Goal: Information Seeking & Learning: Learn about a topic

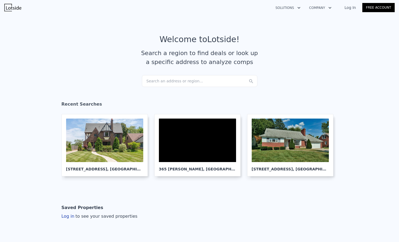
click at [204, 78] on div "Search an address or region..." at bounding box center [199, 81] width 115 height 12
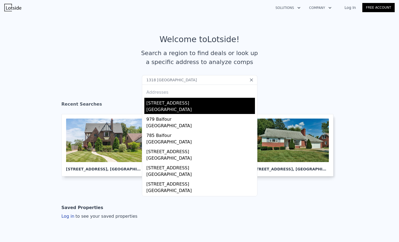
type input "1318 [GEOGRAPHIC_DATA]"
click at [188, 105] on div "[STREET_ADDRESS]" at bounding box center [200, 102] width 108 height 9
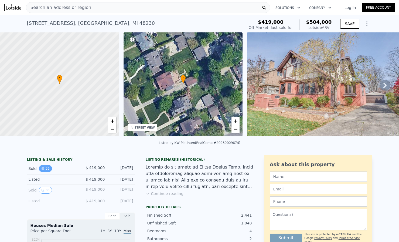
click at [43, 172] on button "36" at bounding box center [45, 168] width 13 height 7
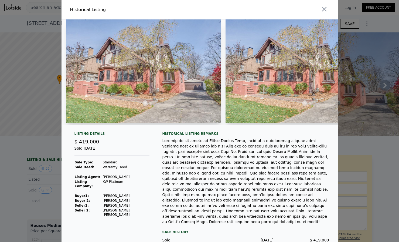
click at [164, 77] on img at bounding box center [144, 71] width 156 height 104
drag, startPoint x: 70, startPoint y: 128, endPoint x: 102, endPoint y: 128, distance: 32.6
click at [102, 128] on div at bounding box center [199, 74] width 276 height 110
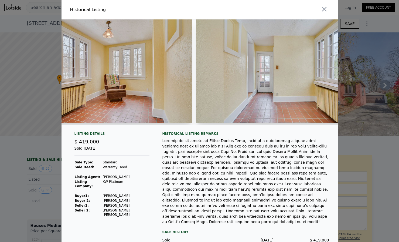
scroll to position [0, 2259]
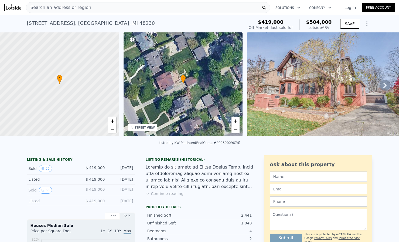
click at [45, 7] on span "Search an address or region" at bounding box center [58, 7] width 65 height 6
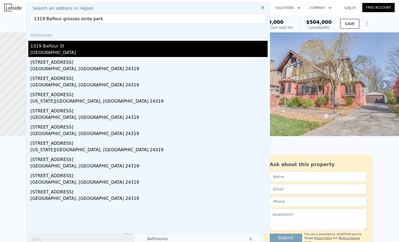
type input "1319 Balfour grosses ointe park"
click at [40, 54] on div "[GEOGRAPHIC_DATA]" at bounding box center [148, 53] width 237 height 8
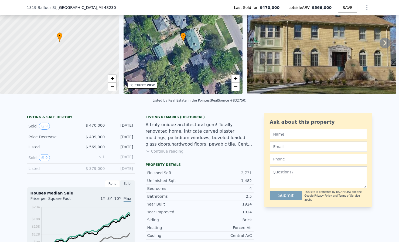
scroll to position [32, 0]
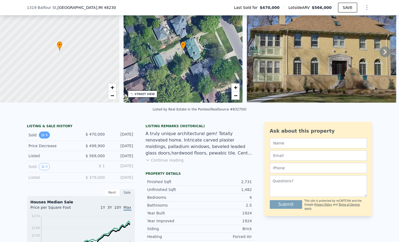
click at [39, 138] on button "9" at bounding box center [44, 134] width 11 height 7
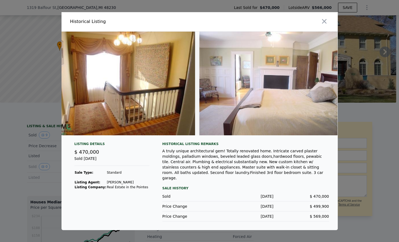
scroll to position [0, 1025]
